Goal: Information Seeking & Learning: Understand process/instructions

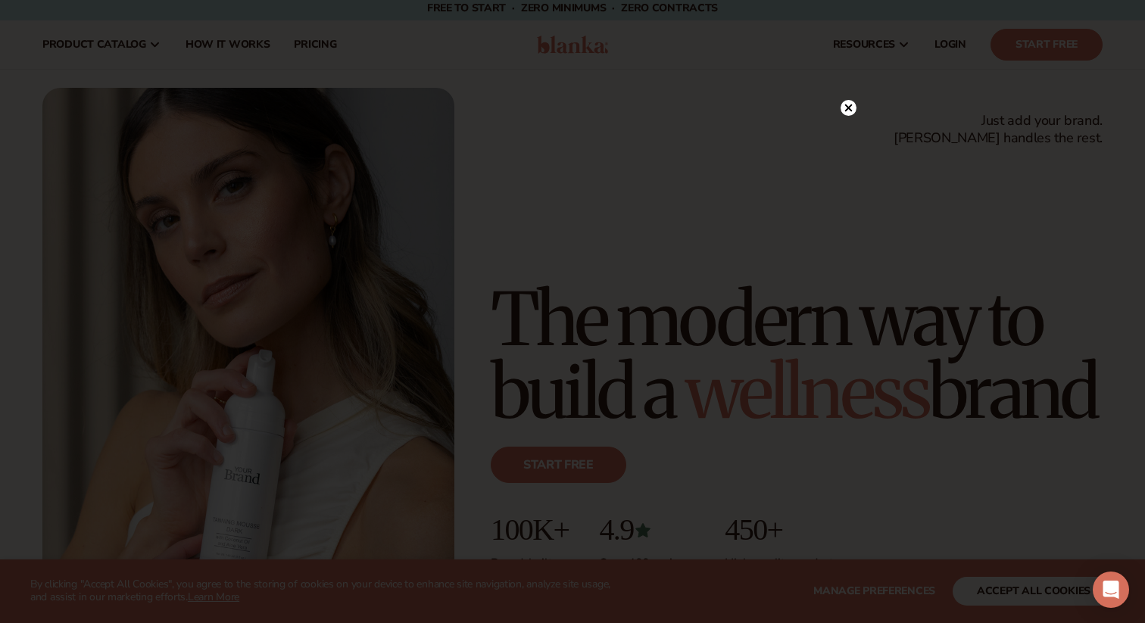
scroll to position [1, 0]
click at [857, 133] on div at bounding box center [572, 311] width 1145 height 623
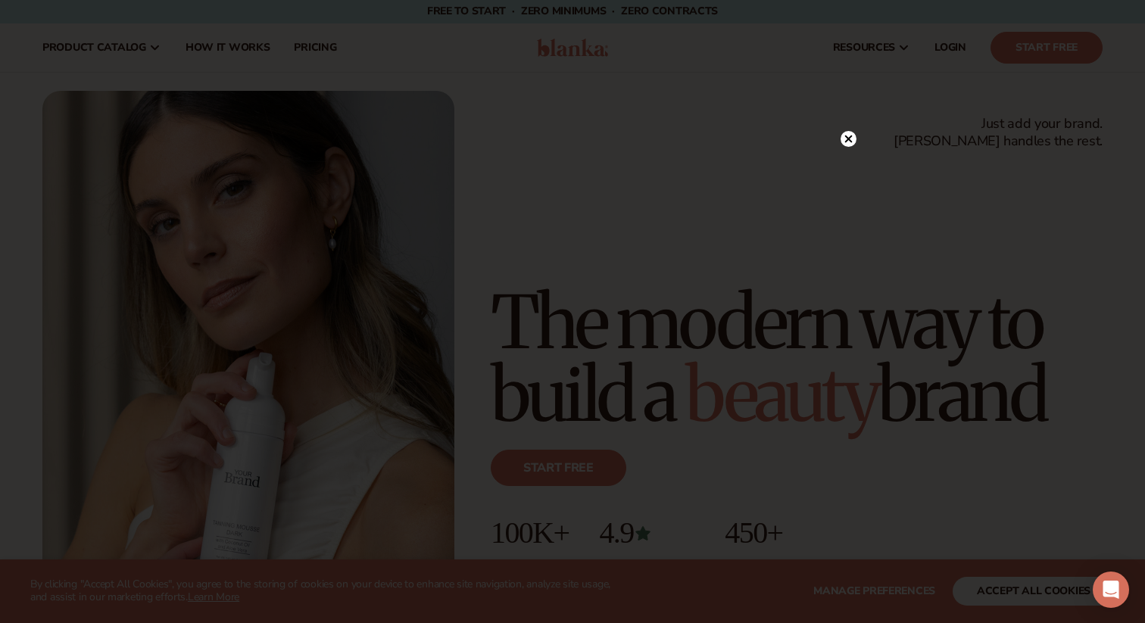
click at [851, 137] on icon at bounding box center [849, 140] width 8 height 8
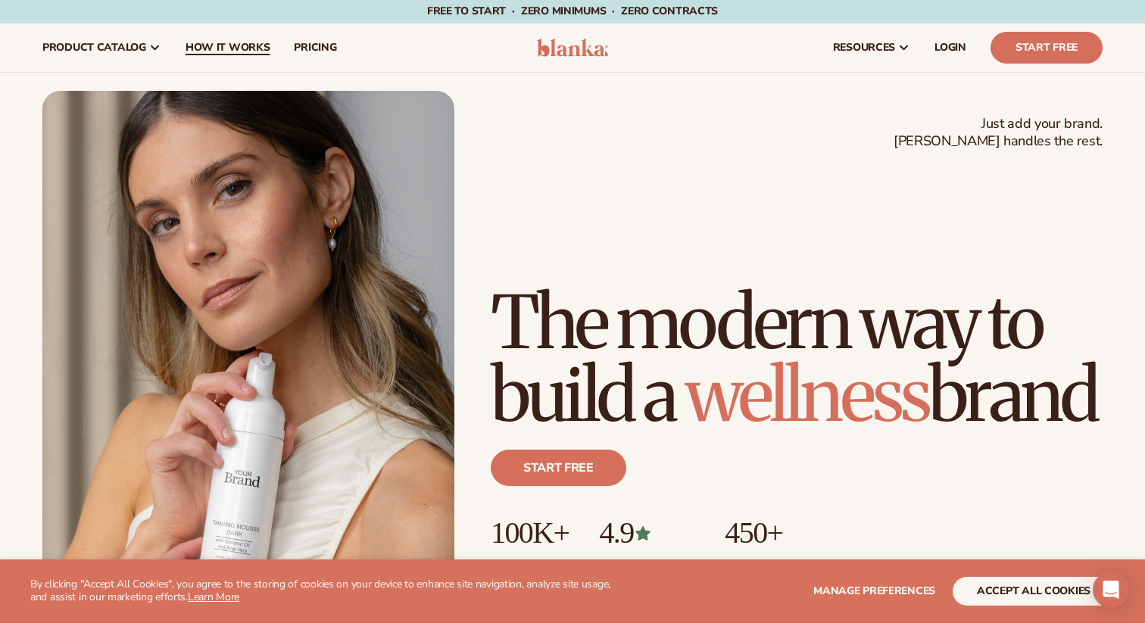
click at [234, 39] on link "How It Works" at bounding box center [227, 47] width 109 height 48
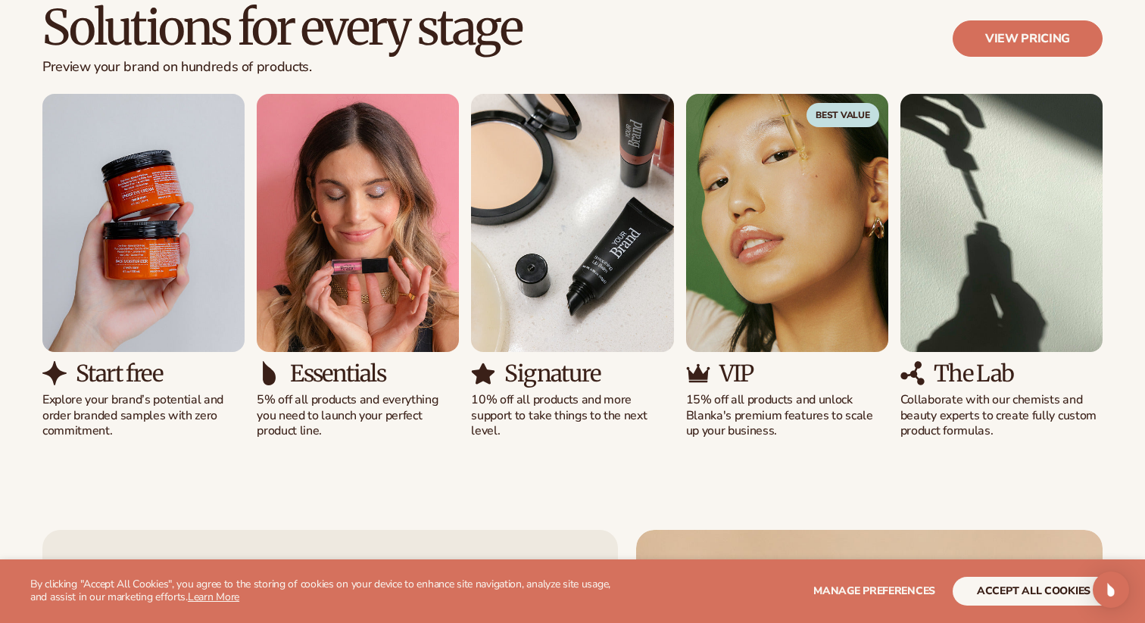
scroll to position [984, 0]
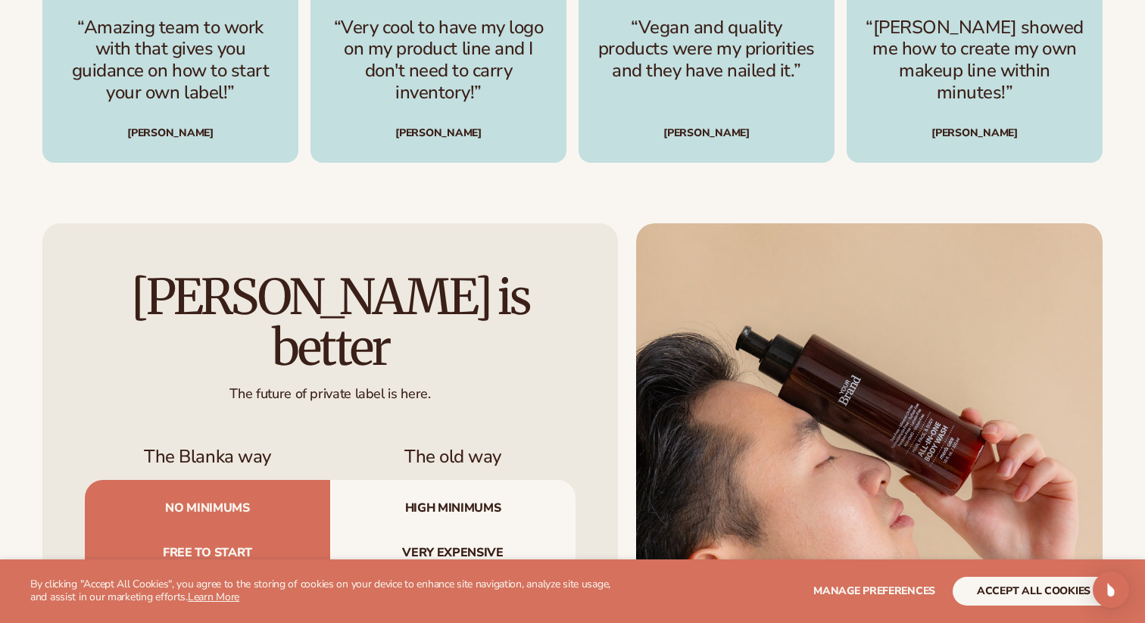
scroll to position [4435, 0]
